Goal: Transaction & Acquisition: Book appointment/travel/reservation

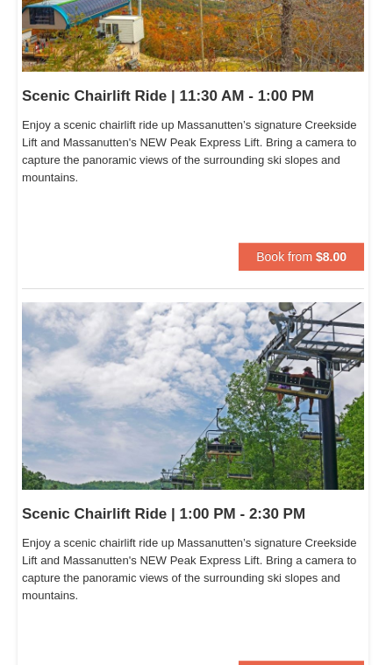
scroll to position [789, 0]
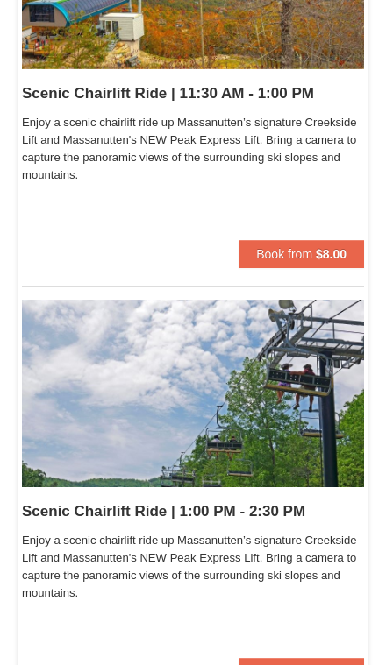
click at [309, 664] on span "Book from" at bounding box center [284, 672] width 56 height 14
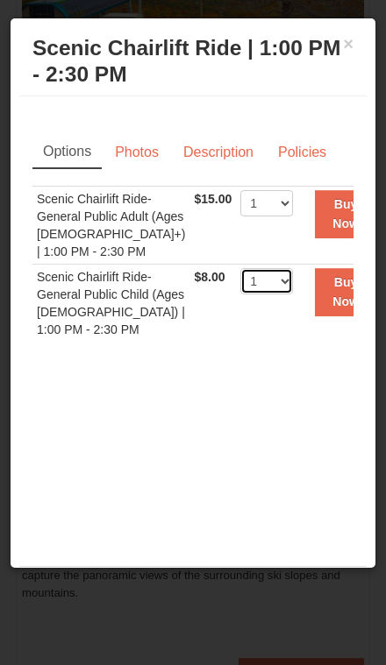
click at [254, 273] on select "1 2 3 4 5 6 7 8 9 10 11 12 13 14 15 16 17 18 19 20 21 22" at bounding box center [266, 281] width 53 height 26
click at [332, 294] on strong "Buy Now" at bounding box center [345, 291] width 26 height 33
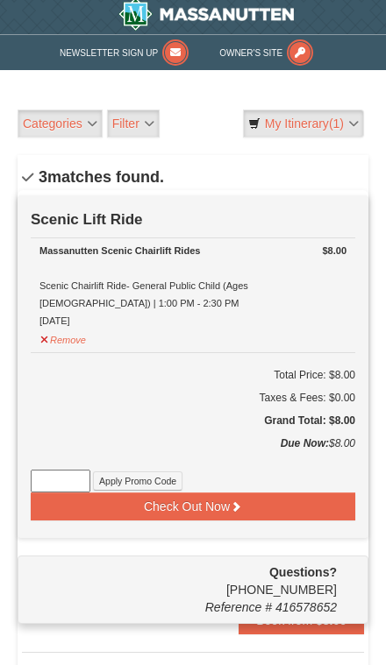
scroll to position [5, 0]
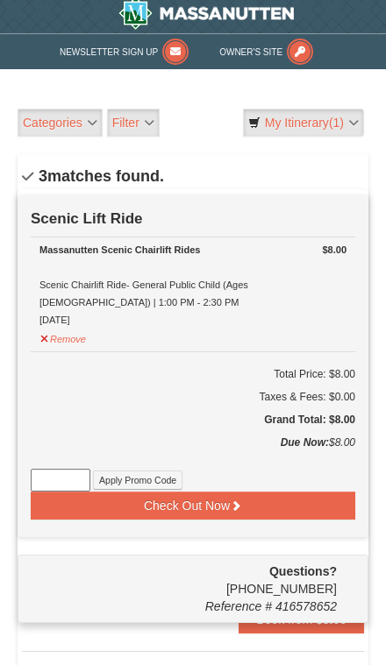
click at [261, 509] on button "Check Out Now" at bounding box center [193, 506] width 324 height 28
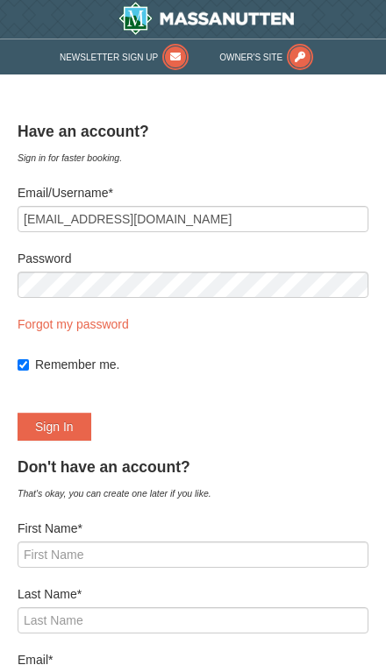
click at [53, 427] on button "Sign In" at bounding box center [55, 427] width 74 height 28
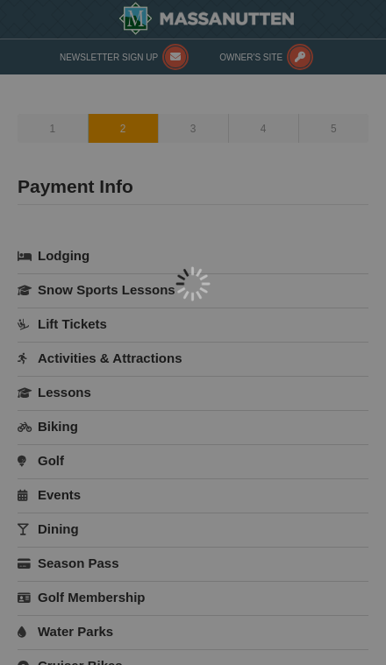
select select "44"
type input "19569 Transhire Rd"
type input "Montgomery Village"
type input "20886"
select select "1"
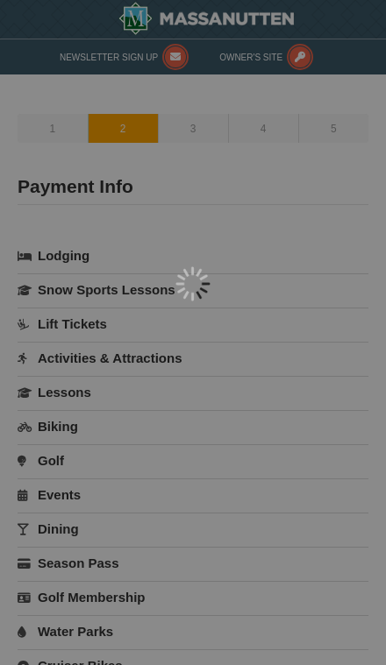
type input "240"
type input "483"
type input "1519"
type input "roxyy1209@gmail.com"
select select "MD"
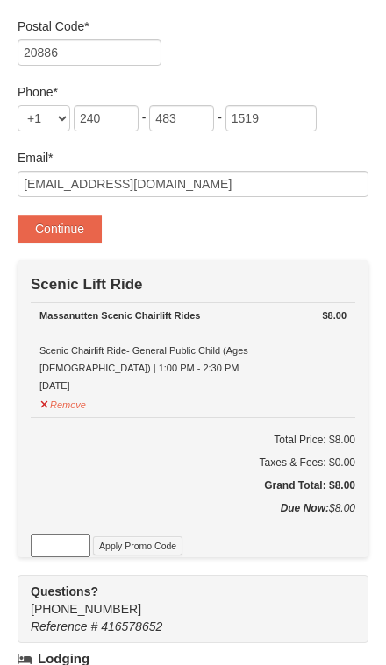
scroll to position [622, 0]
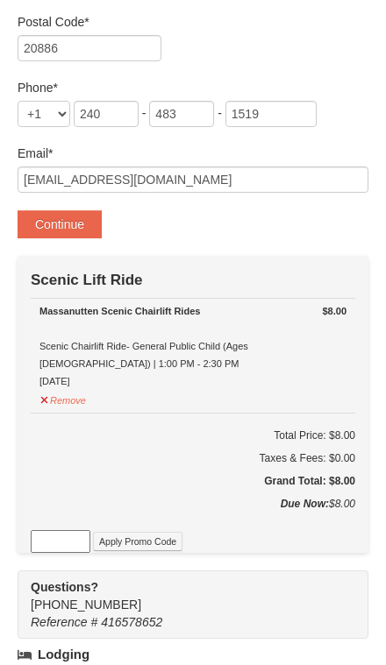
click at [68, 228] on button "Continue" at bounding box center [60, 224] width 84 height 28
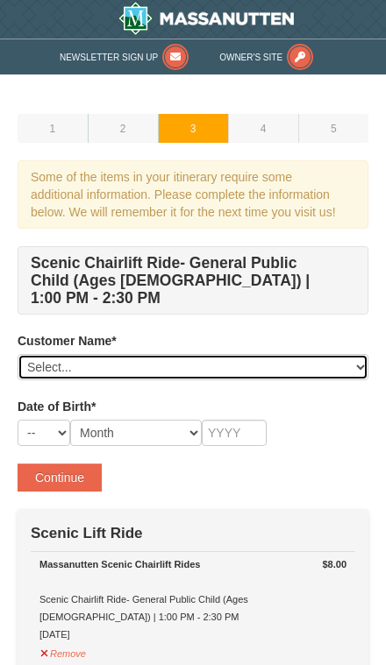
click at [279, 354] on select "Select... [PERSON_NAME] [PERSON_NAME] [PERSON_NAME] [PERSON_NAME] [PERSON_NAME]…" at bounding box center [193, 367] width 351 height 26
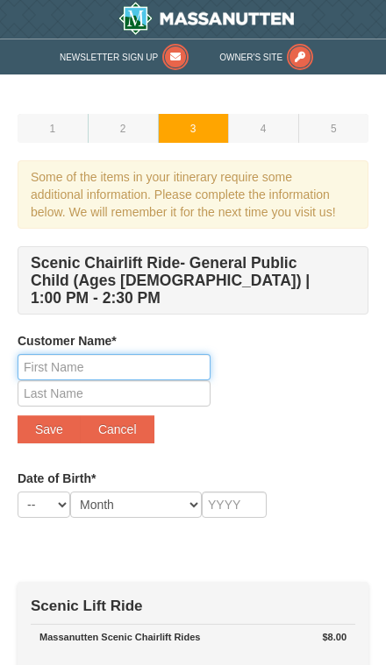
click at [62, 354] on input "text" at bounding box center [114, 367] width 193 height 26
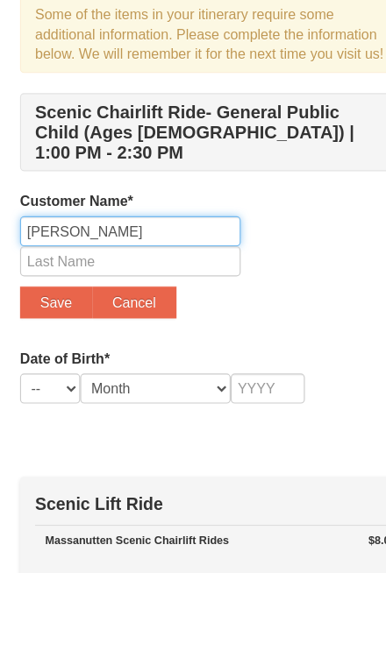
type input "[PERSON_NAME]"
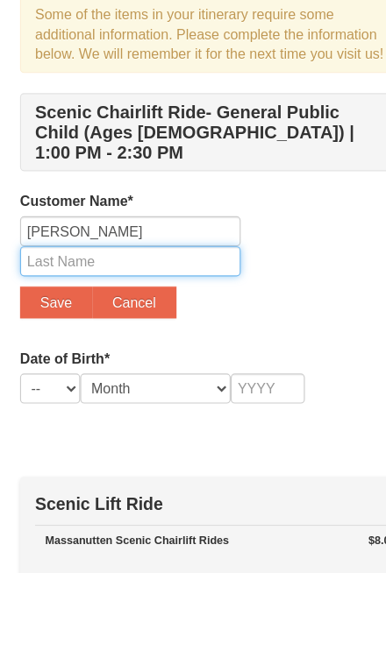
click at [59, 380] on input "text" at bounding box center [114, 393] width 193 height 26
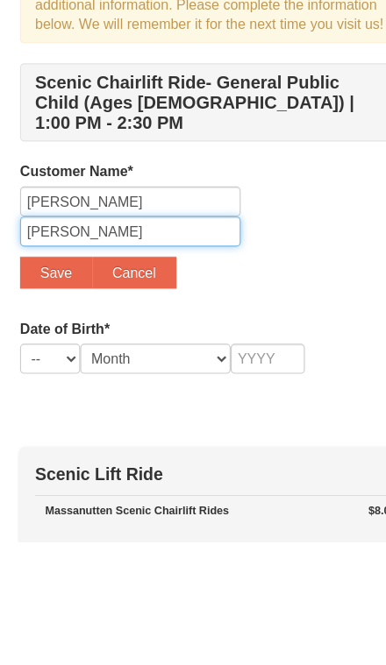
type input "[PERSON_NAME]"
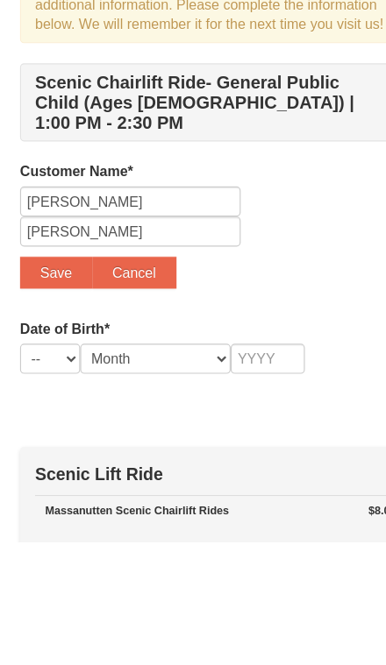
click at [37, 415] on button "Save" at bounding box center [49, 429] width 63 height 28
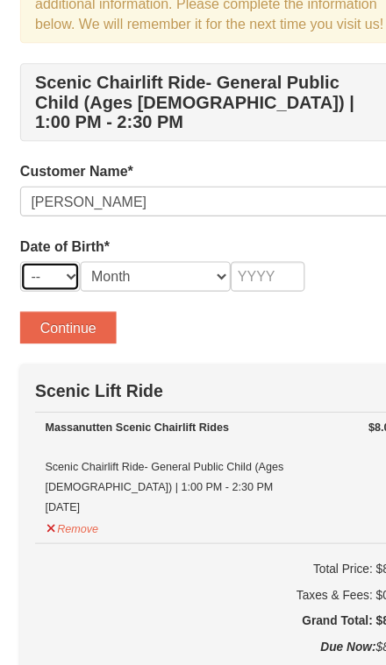
click at [42, 313] on select "-- 01 02 03 04 05 06 07 08 09 10 11 12 13 14 15 16 17 18 19 20 21 22 23 24 25 2…" at bounding box center [44, 326] width 53 height 26
click at [44, 312] on select "-- 01 02 03 04 05 06 07 08 09 10 11 12 13 14 15 16 17 18 19 20 21 22 23 24 25 2…" at bounding box center [44, 325] width 53 height 26
select select "06"
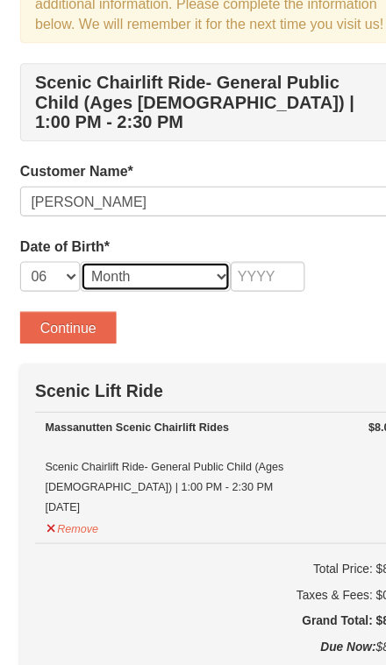
click at [144, 312] on select "Month January February March April May June July August September October Novem…" at bounding box center [135, 325] width 131 height 26
select select "06"
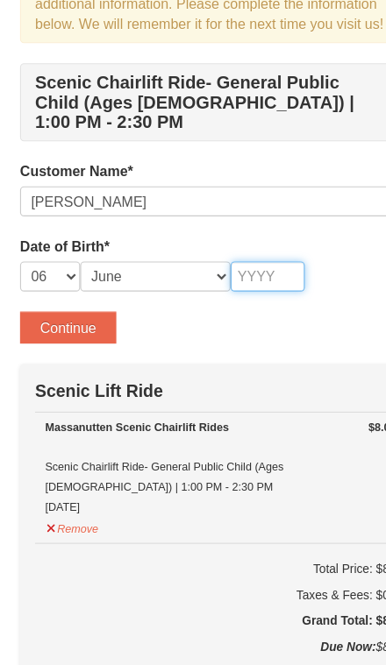
click at [256, 312] on input "text" at bounding box center [234, 325] width 65 height 26
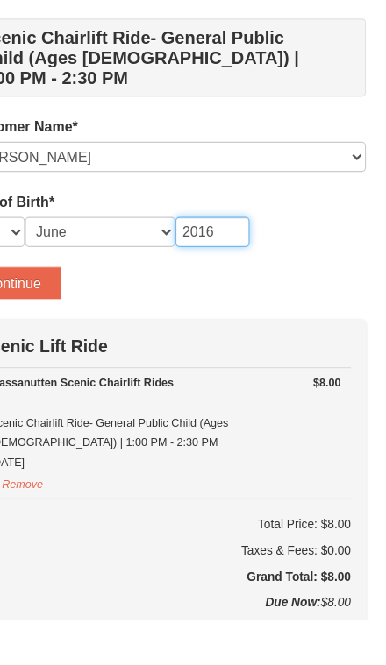
type input "2016"
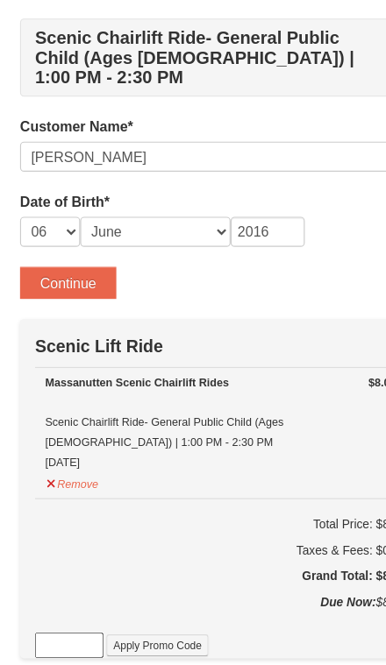
scroll to position [147, 0]
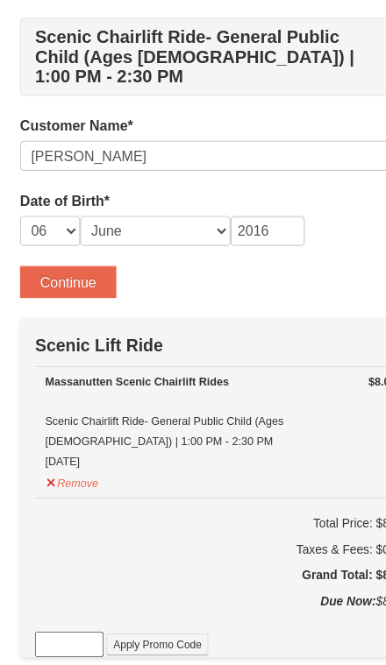
click at [57, 316] on button "Continue" at bounding box center [60, 330] width 84 height 28
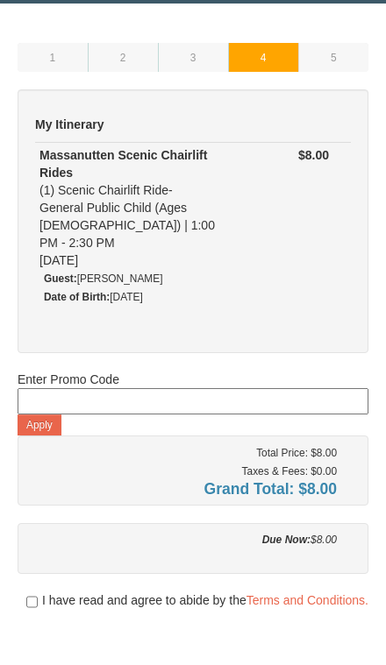
scroll to position [70, 0]
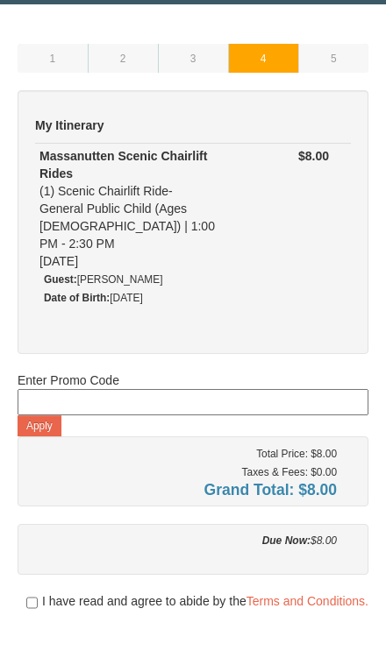
click at [32, 596] on input "checkbox" at bounding box center [31, 603] width 11 height 14
checkbox input "true"
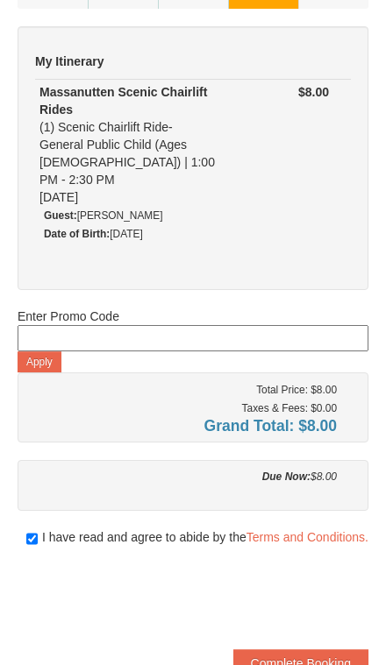
scroll to position [143, 0]
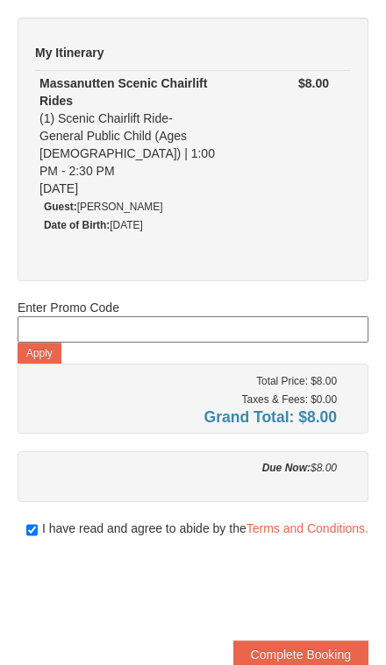
click at [296, 641] on button "Complete Booking" at bounding box center [300, 655] width 135 height 28
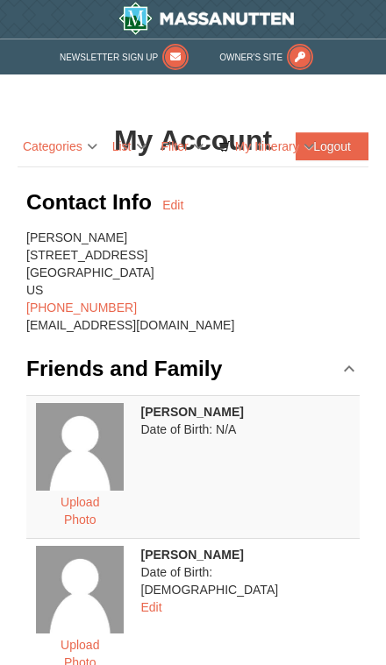
click at [69, 153] on link "Categories" at bounding box center [60, 146] width 85 height 28
